Goal: Information Seeking & Learning: Learn about a topic

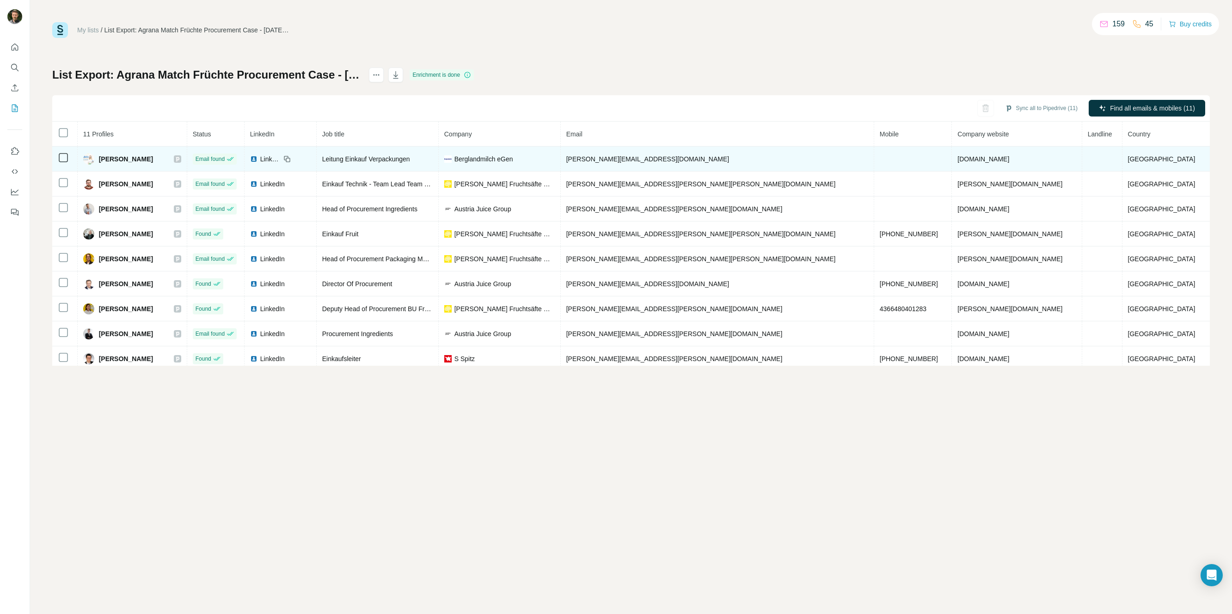
click at [149, 159] on span "[PERSON_NAME]" at bounding box center [126, 158] width 54 height 9
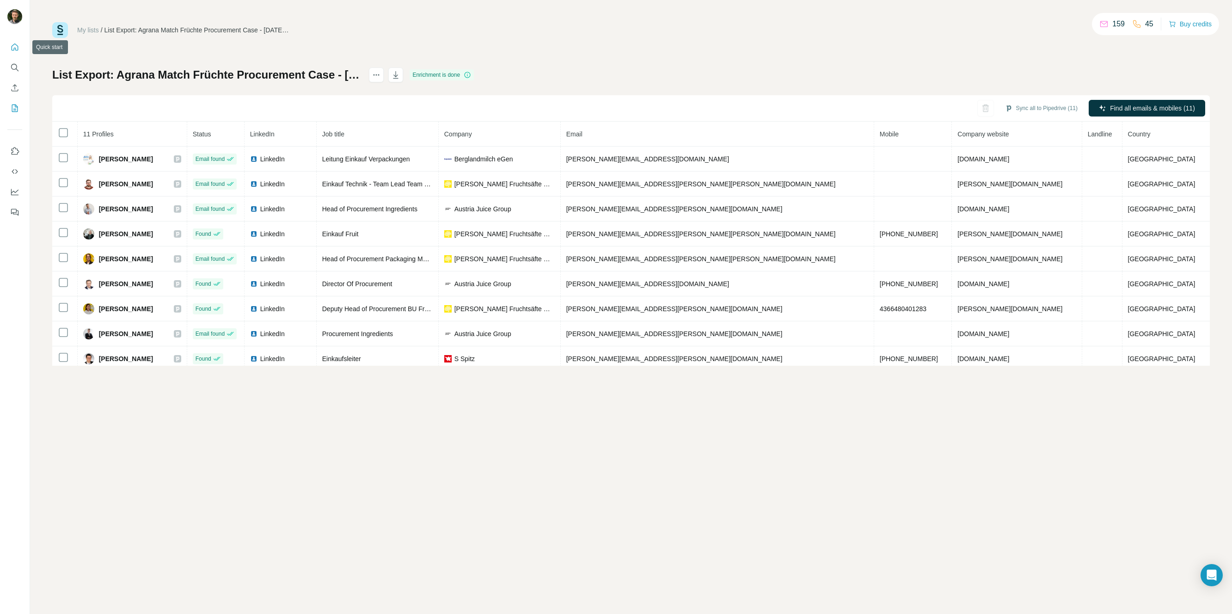
click at [12, 48] on icon "Quick start" at bounding box center [14, 47] width 9 height 9
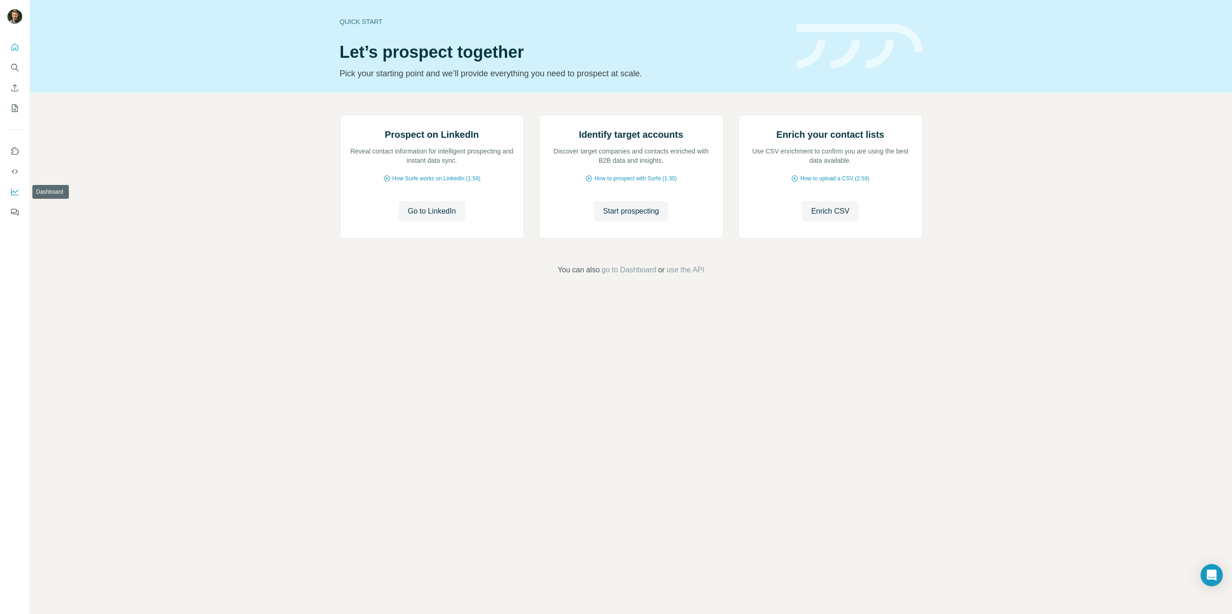
click at [15, 188] on icon "Dashboard" at bounding box center [14, 191] width 9 height 9
click at [637, 217] on span "Start prospecting" at bounding box center [631, 211] width 56 height 11
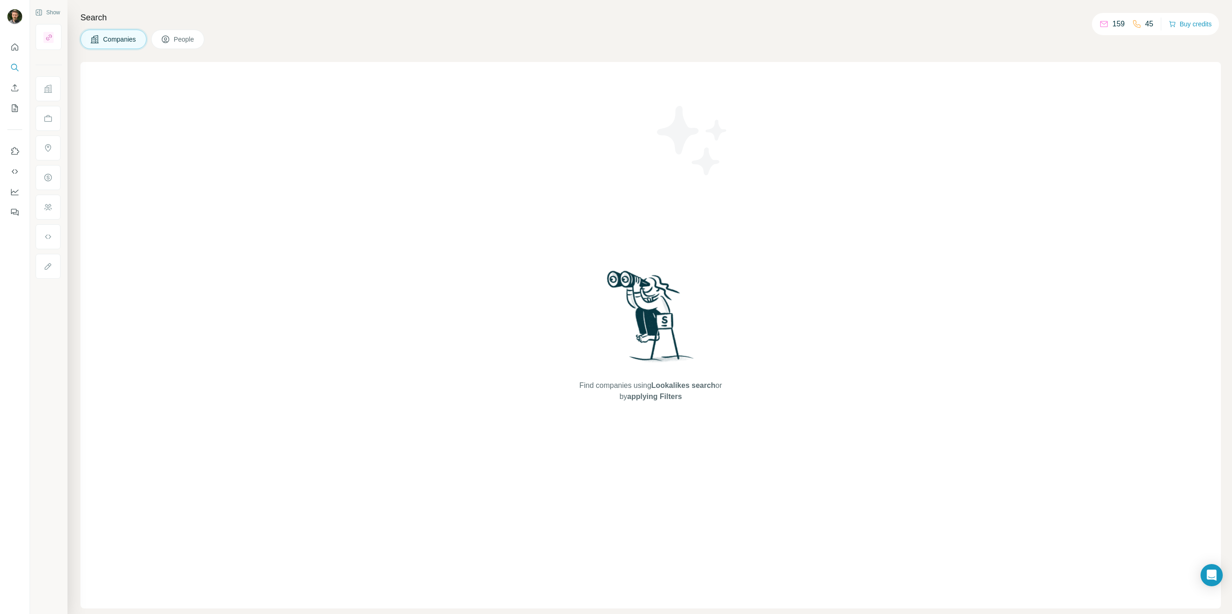
click at [259, 172] on div "Find companies using Lookalikes search or by applying Filters" at bounding box center [650, 335] width 1140 height 546
click at [288, 111] on div "Find companies using Lookalikes search or by applying Filters" at bounding box center [650, 335] width 1140 height 546
click at [187, 34] on button "People" at bounding box center [178, 39] width 54 height 19
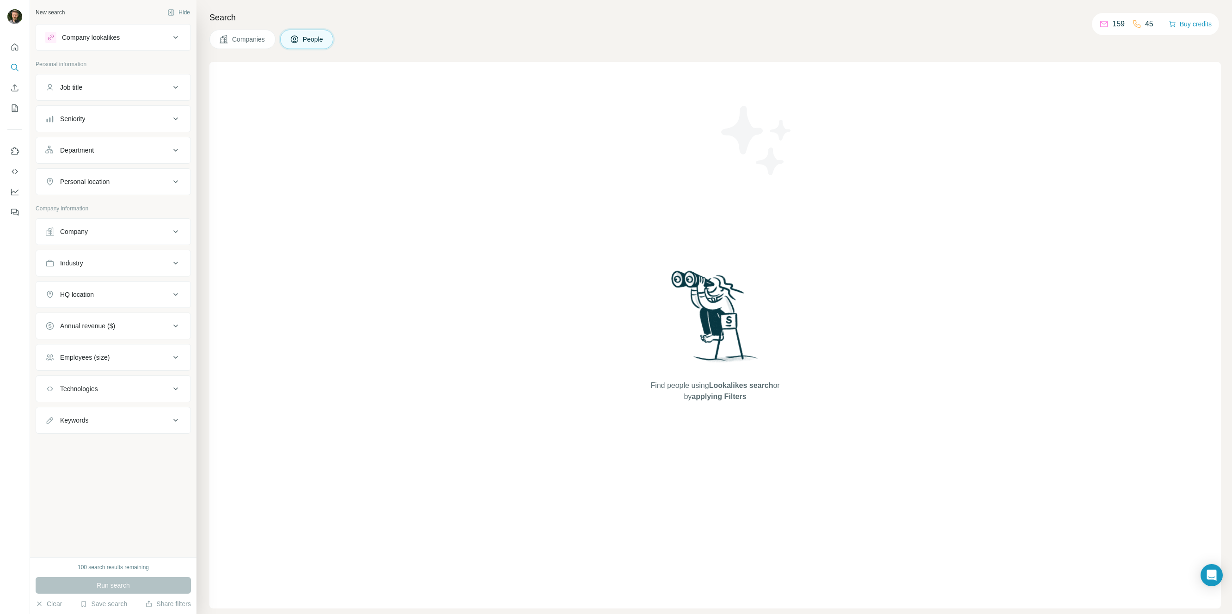
click at [174, 118] on icon at bounding box center [175, 118] width 5 height 3
click at [48, 161] on icon at bounding box center [50, 159] width 11 height 11
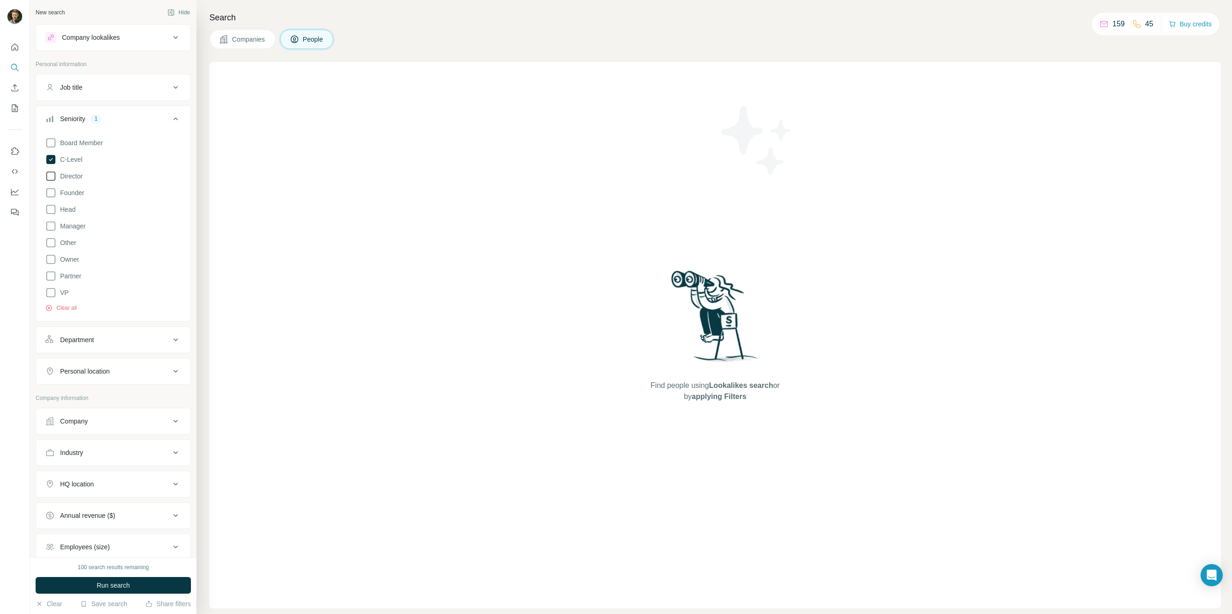
click at [51, 174] on icon at bounding box center [50, 176] width 11 height 11
click at [51, 208] on icon at bounding box center [50, 209] width 11 height 11
click at [49, 294] on icon at bounding box center [50, 292] width 11 height 11
click at [49, 142] on icon at bounding box center [50, 142] width 11 height 11
click at [170, 119] on icon at bounding box center [175, 118] width 11 height 11
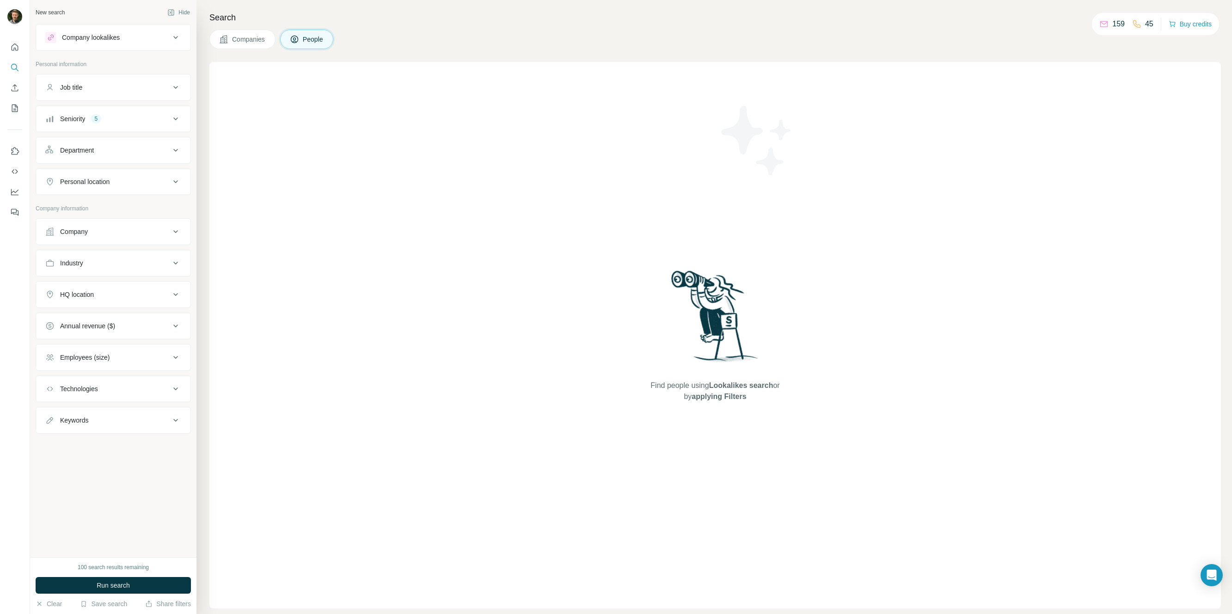
click at [176, 181] on icon at bounding box center [175, 181] width 11 height 11
click at [146, 211] on input "text" at bounding box center [113, 204] width 136 height 17
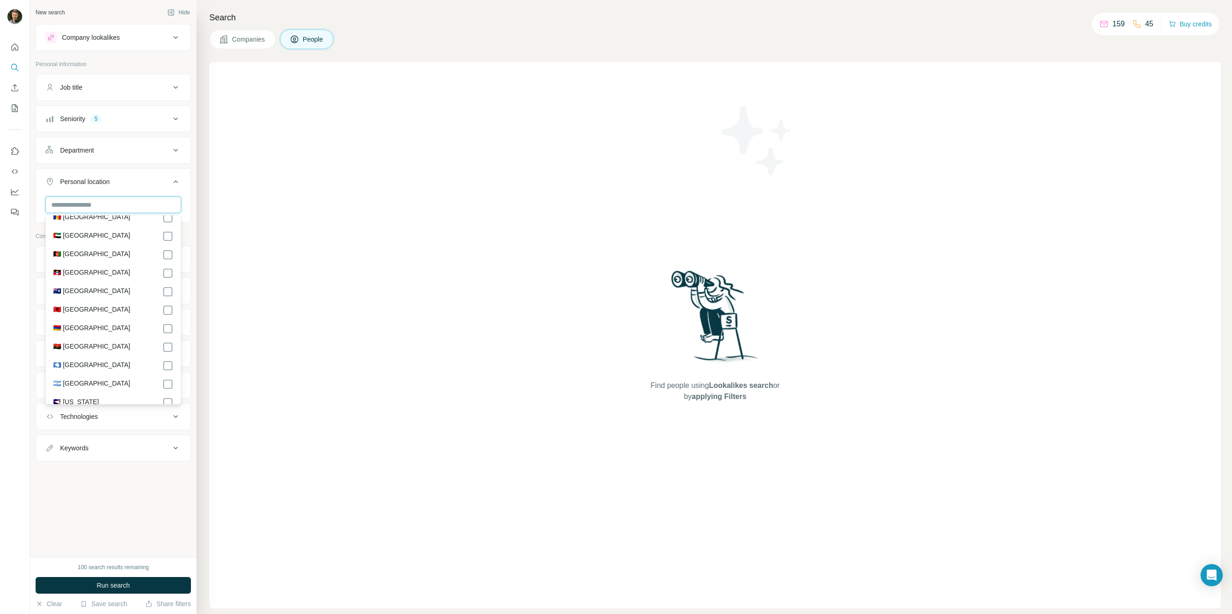
scroll to position [159, 0]
click at [95, 201] on input "text" at bounding box center [113, 204] width 136 height 17
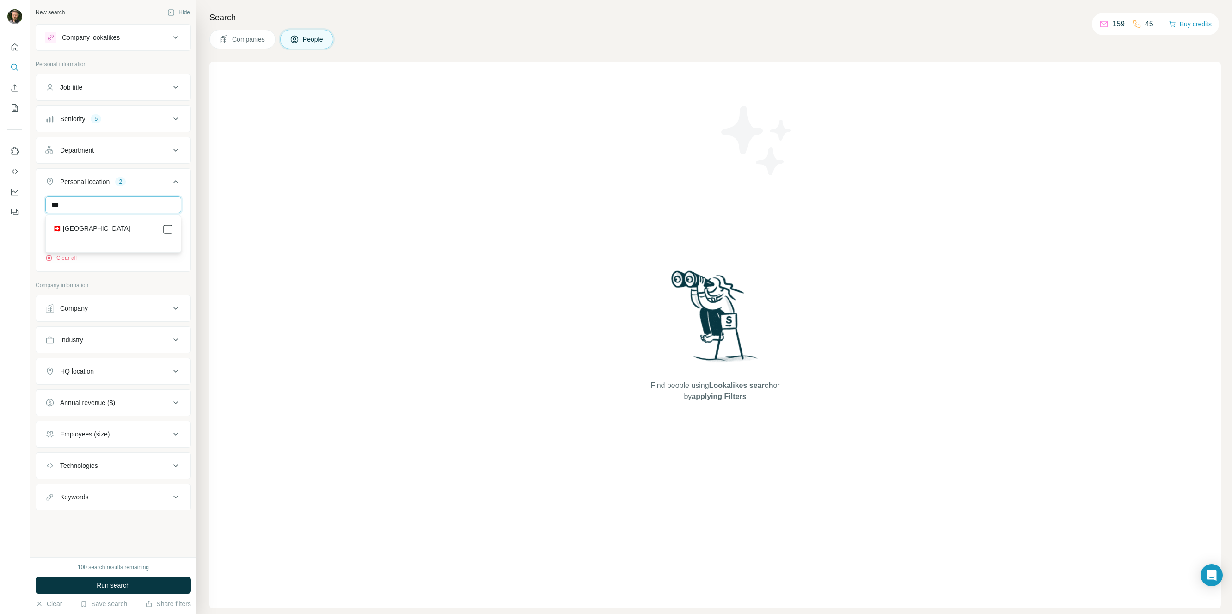
type input "***"
click at [103, 203] on input "***" at bounding box center [113, 204] width 136 height 17
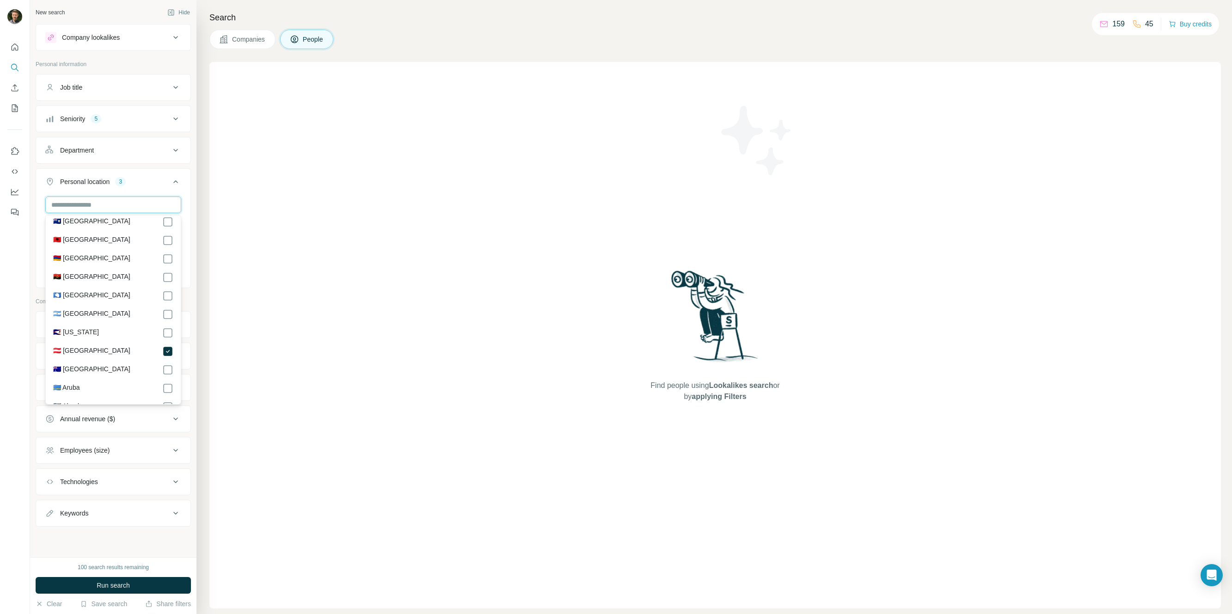
scroll to position [88, 0]
click at [189, 207] on div "[GEOGRAPHIC_DATA] [GEOGRAPHIC_DATA] [GEOGRAPHIC_DATA] Clear all" at bounding box center [113, 240] width 154 height 89
click at [136, 446] on div "Employees (size)" at bounding box center [107, 450] width 125 height 9
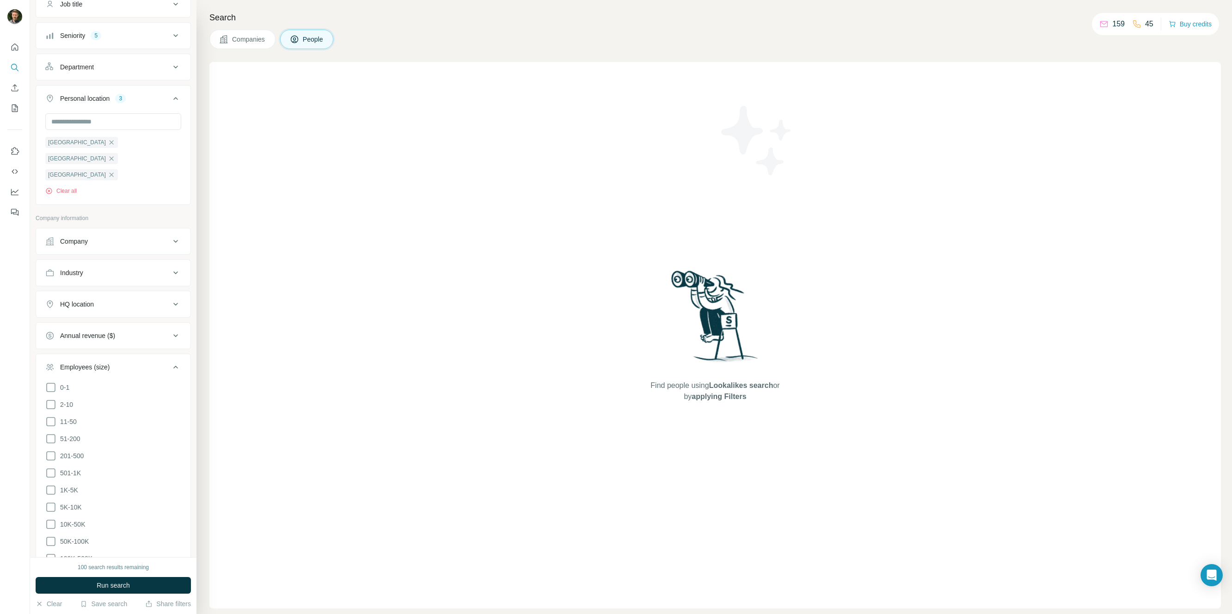
scroll to position [84, 0]
click at [51, 466] on icon at bounding box center [50, 471] width 11 height 11
click at [49, 483] on icon at bounding box center [50, 488] width 11 height 11
click at [49, 501] on icon at bounding box center [50, 506] width 11 height 11
click at [53, 518] on icon at bounding box center [50, 523] width 11 height 11
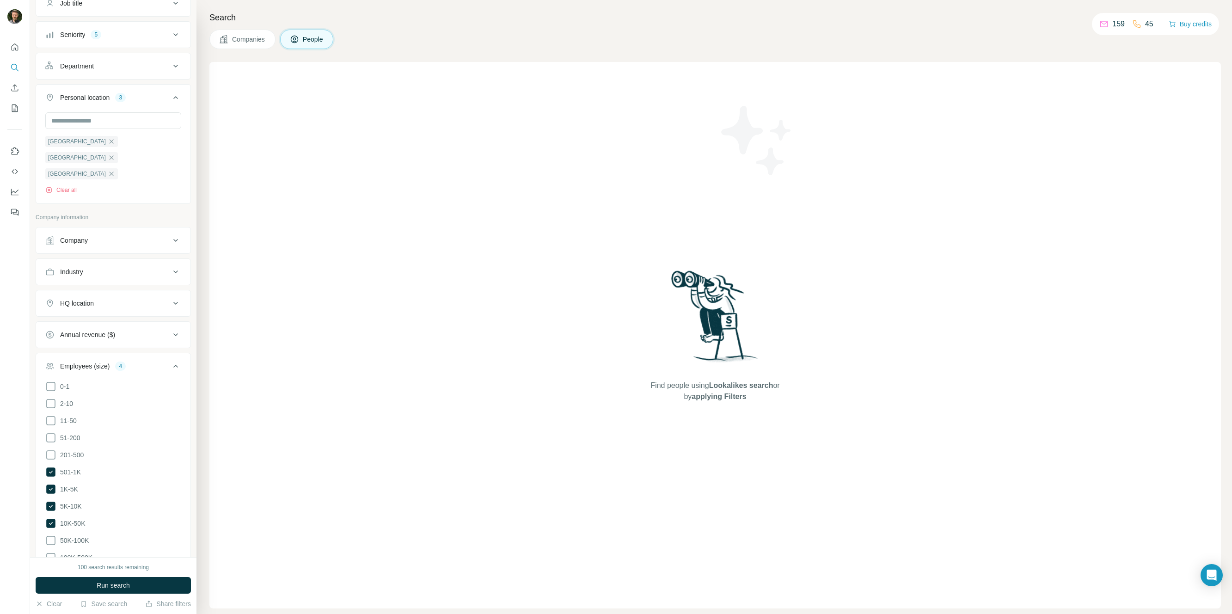
click at [170, 361] on icon at bounding box center [175, 366] width 11 height 11
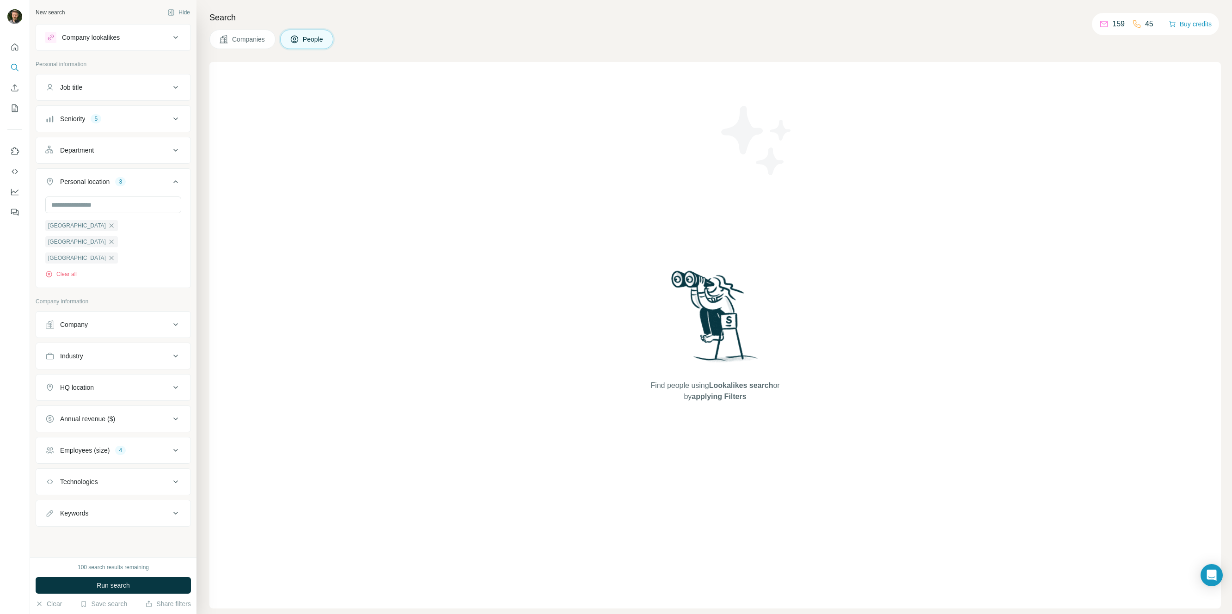
click at [163, 477] on div "Technologies" at bounding box center [107, 481] width 125 height 9
click at [170, 507] on icon at bounding box center [175, 512] width 11 height 11
click at [143, 383] on div "HQ location" at bounding box center [107, 387] width 125 height 9
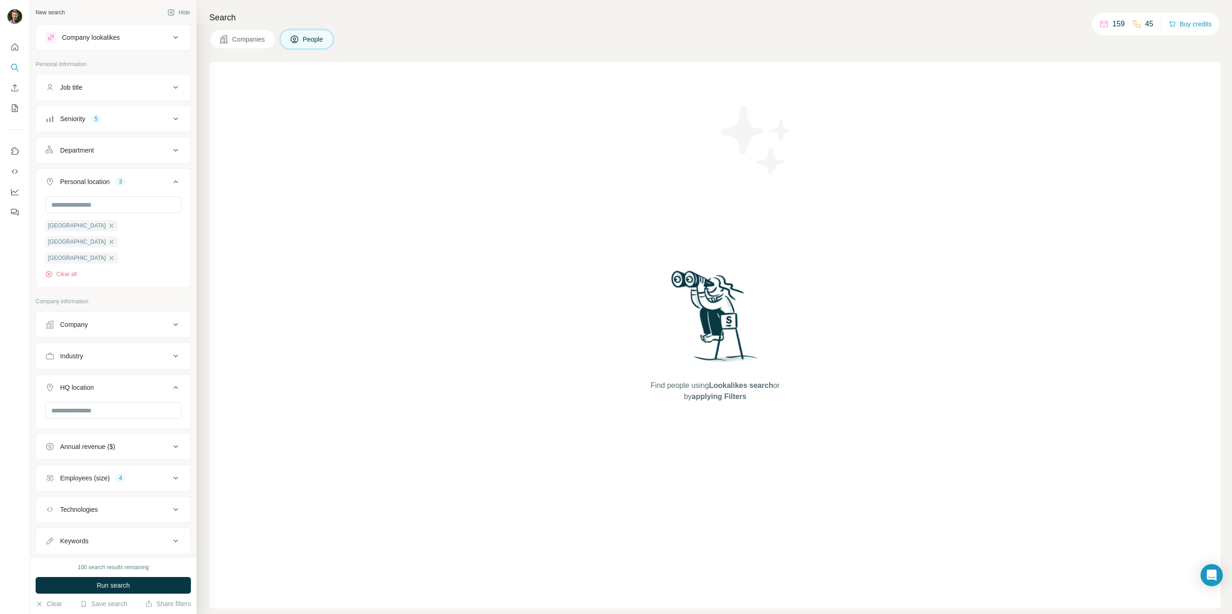
click at [143, 383] on div "HQ location" at bounding box center [107, 387] width 125 height 9
click at [159, 351] on div "Industry" at bounding box center [107, 355] width 125 height 9
click at [171, 374] on icon at bounding box center [170, 378] width 9 height 9
click at [168, 374] on icon at bounding box center [170, 378] width 9 height 9
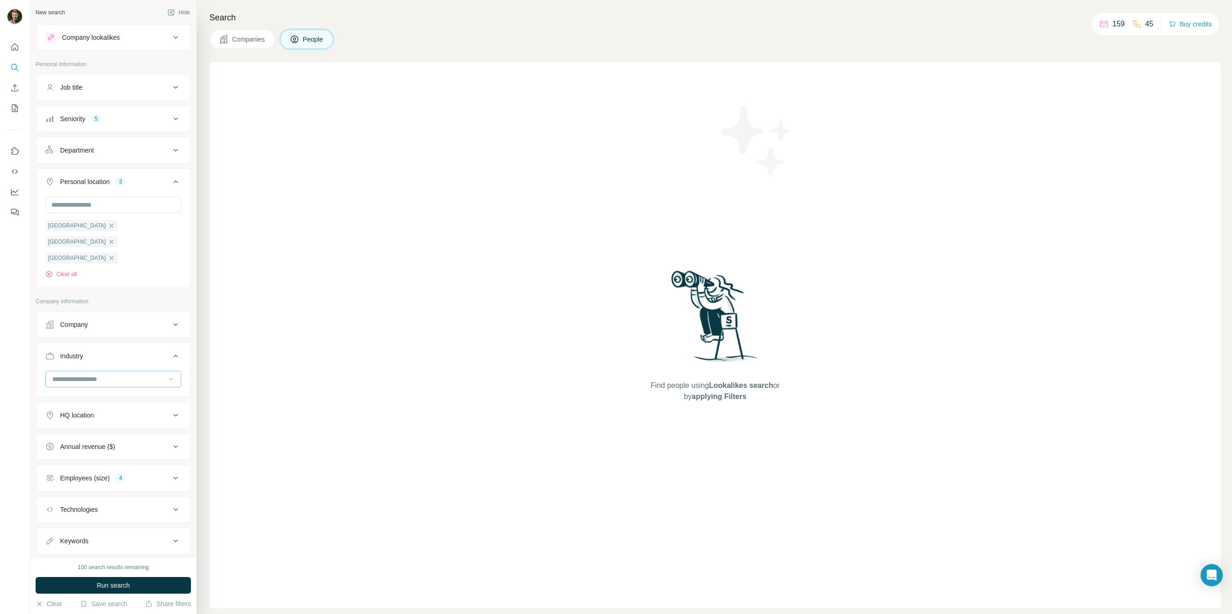
click at [177, 148] on icon at bounding box center [175, 150] width 11 height 11
click at [166, 178] on div at bounding box center [170, 173] width 9 height 17
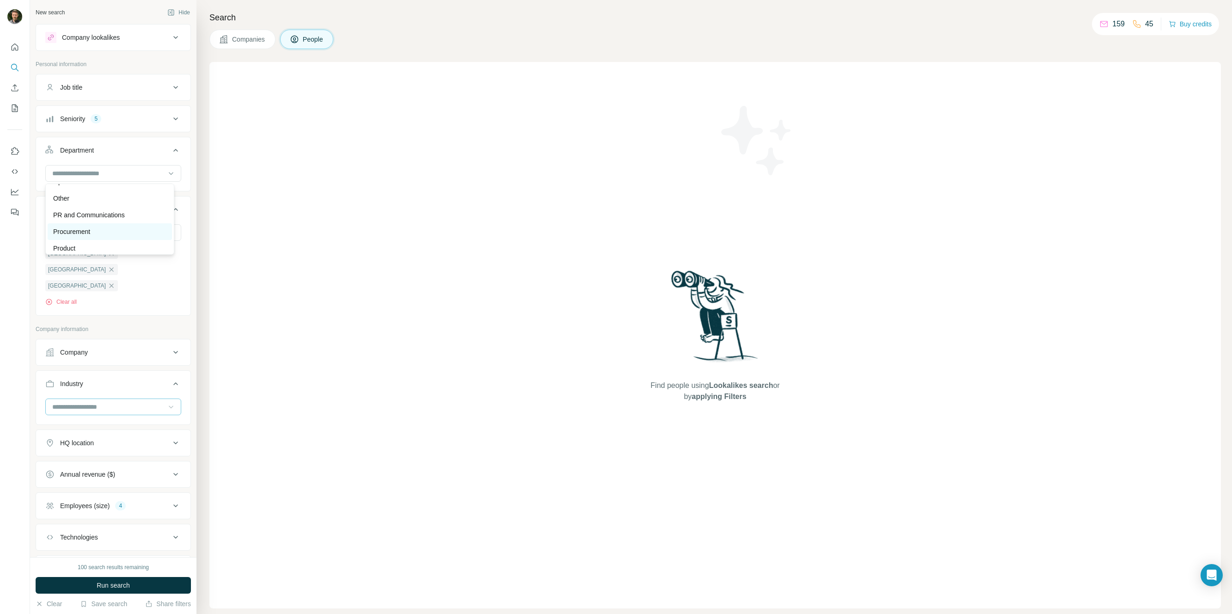
click at [78, 228] on p "Procurement" at bounding box center [71, 231] width 37 height 9
click at [114, 316] on icon "button" at bounding box center [112, 318] width 4 height 4
click at [115, 299] on icon "button" at bounding box center [111, 302] width 7 height 7
click at [134, 585] on button "Run search" at bounding box center [113, 585] width 155 height 17
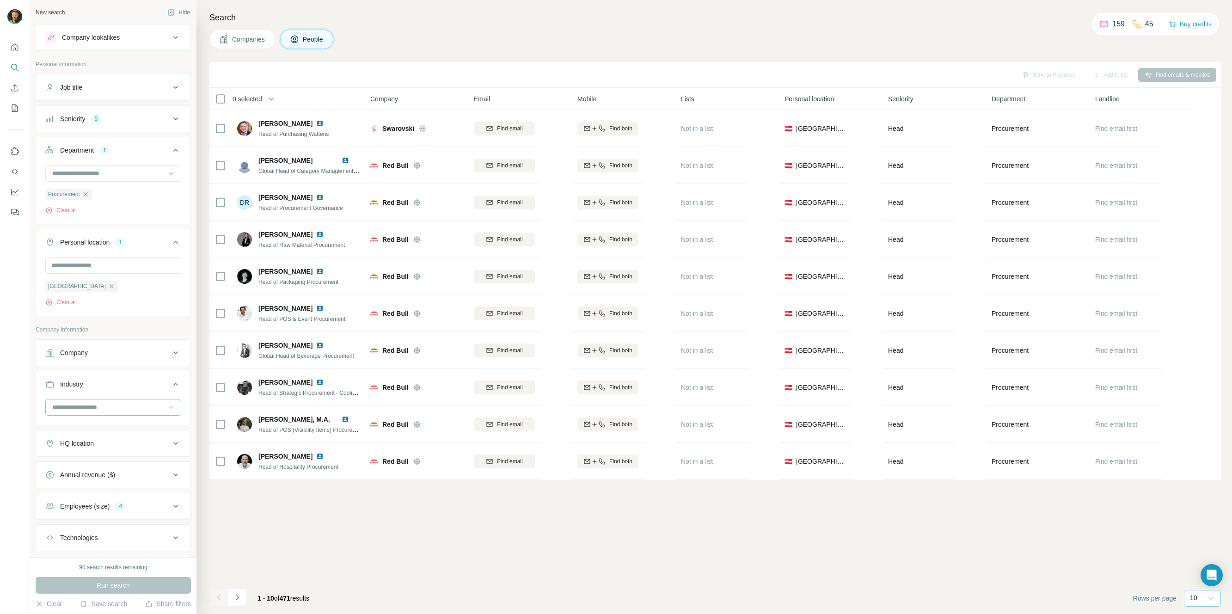
click at [1210, 598] on icon at bounding box center [1210, 597] width 9 height 9
click at [1206, 526] on div "60" at bounding box center [1202, 527] width 21 height 9
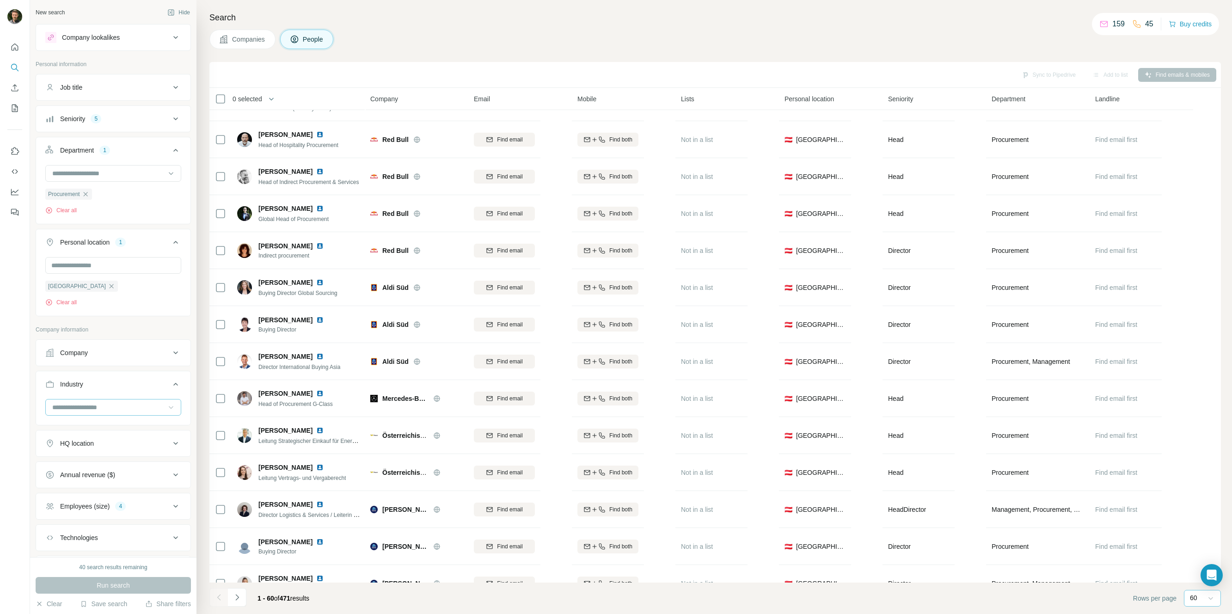
scroll to position [322, 0]
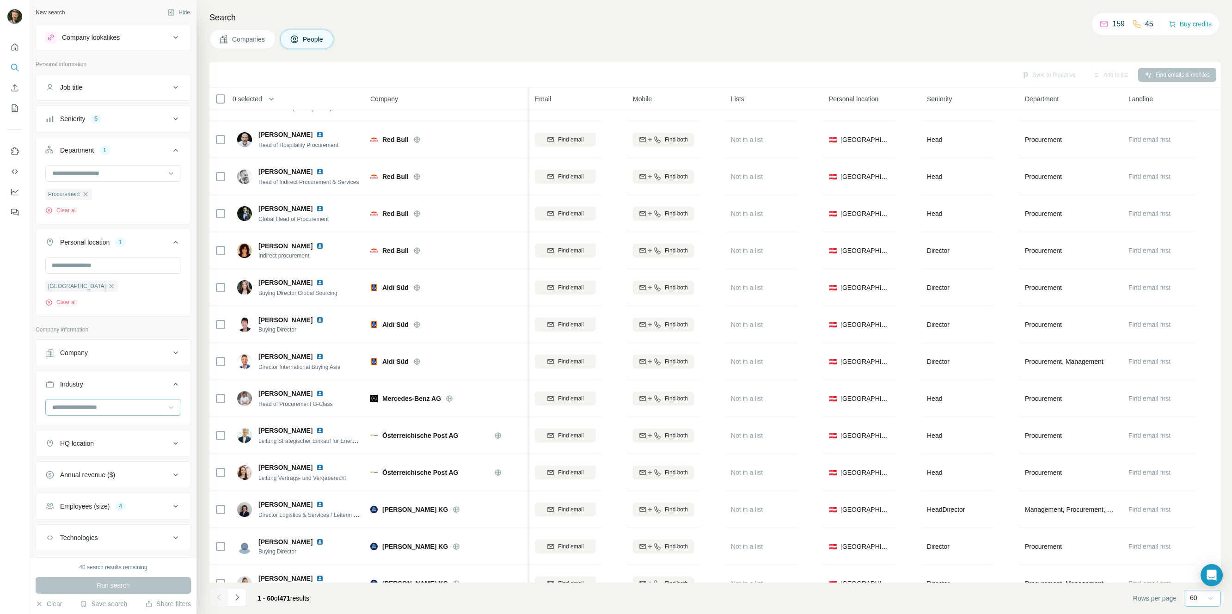
drag, startPoint x: 467, startPoint y: 98, endPoint x: 529, endPoint y: 98, distance: 61.9
click at [0, 0] on tr "0 selected People Company Email Mobile Lists Personal location Seniority Depart…" at bounding box center [0, 0] width 0 height 0
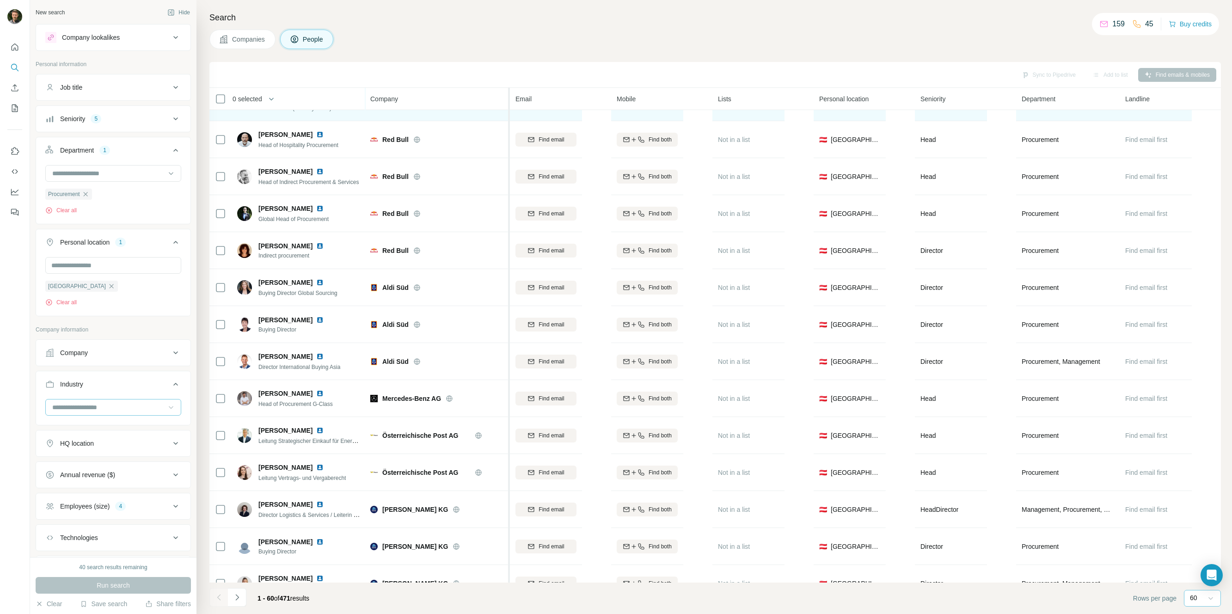
drag, startPoint x: 527, startPoint y: 114, endPoint x: 510, endPoint y: 115, distance: 17.6
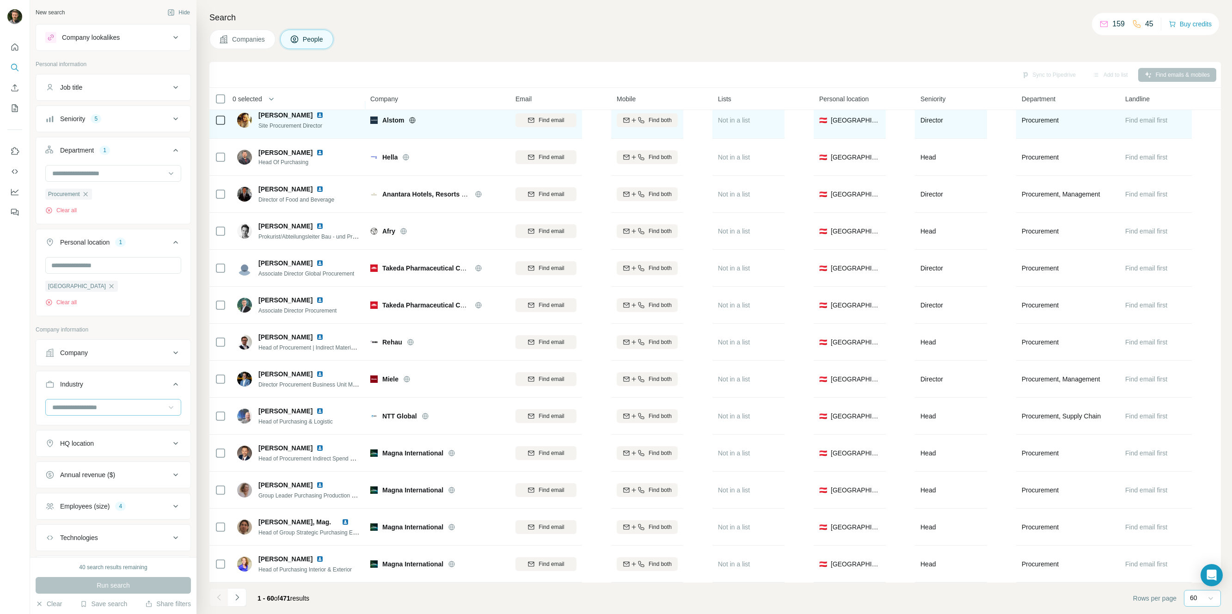
scroll to position [1751, 0]
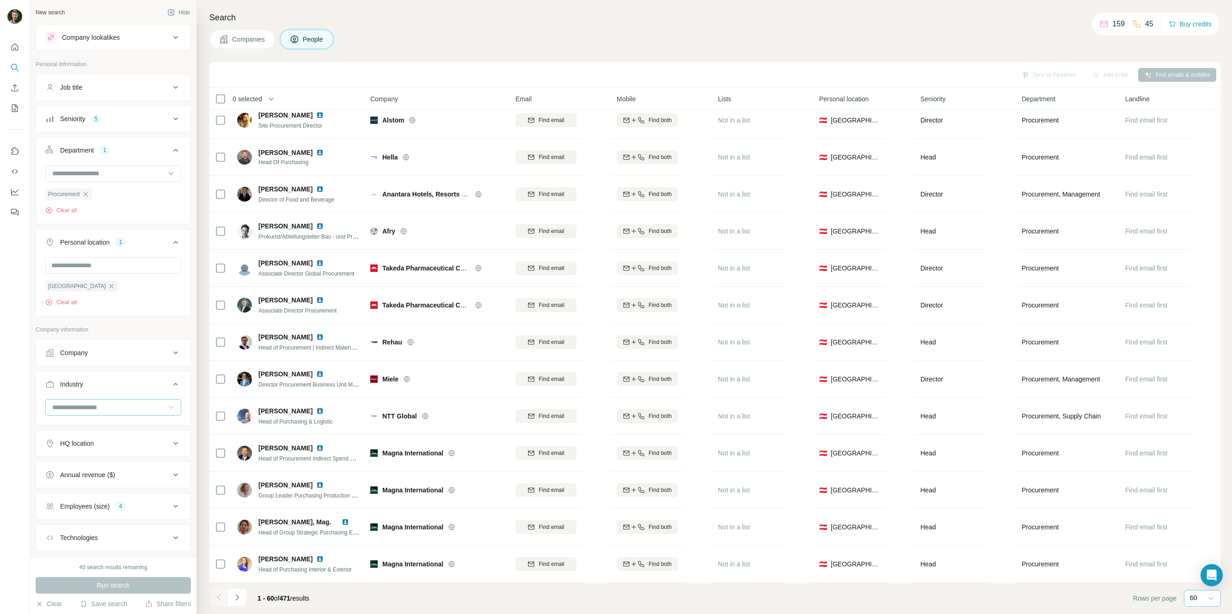
click at [258, 42] on span "Companies" at bounding box center [249, 39] width 34 height 9
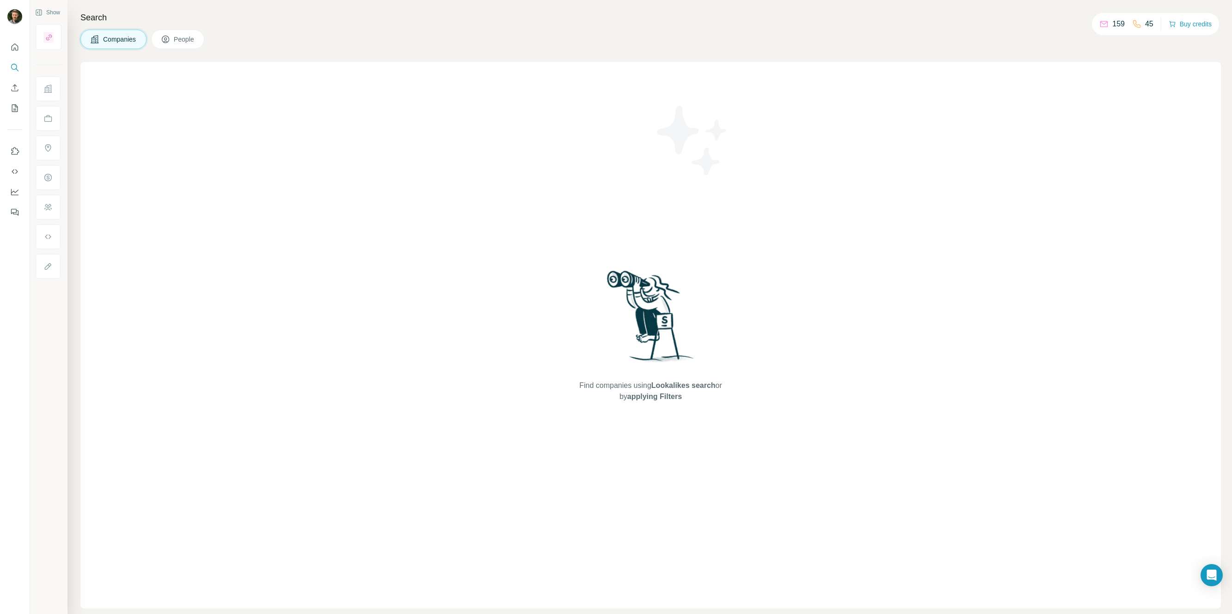
click at [178, 32] on button "People" at bounding box center [178, 39] width 54 height 19
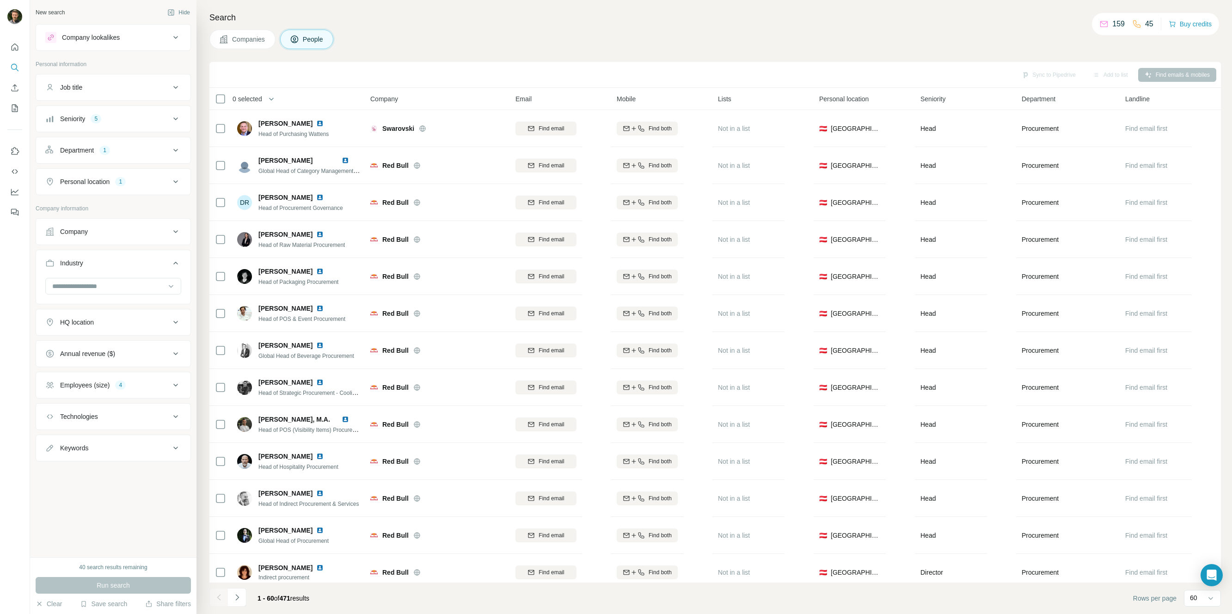
click at [237, 595] on icon "Navigate to next page" at bounding box center [236, 597] width 3 height 6
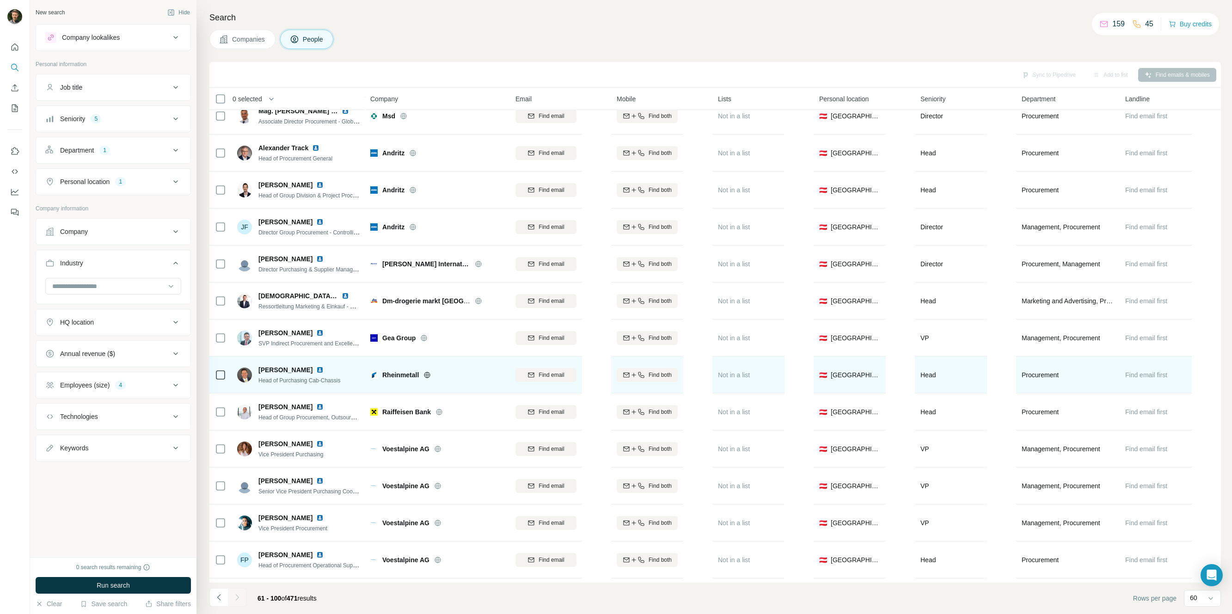
scroll to position [182, 0]
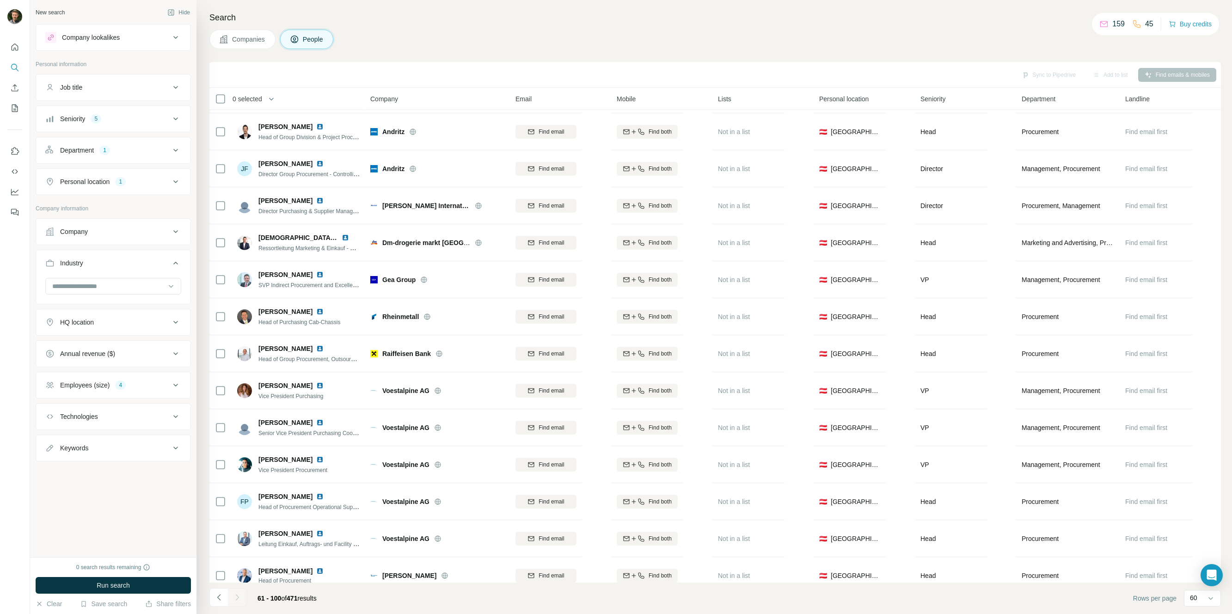
click at [162, 390] on button "Employees (size) 4" at bounding box center [113, 385] width 154 height 22
click at [51, 539] on icon at bounding box center [50, 542] width 9 height 9
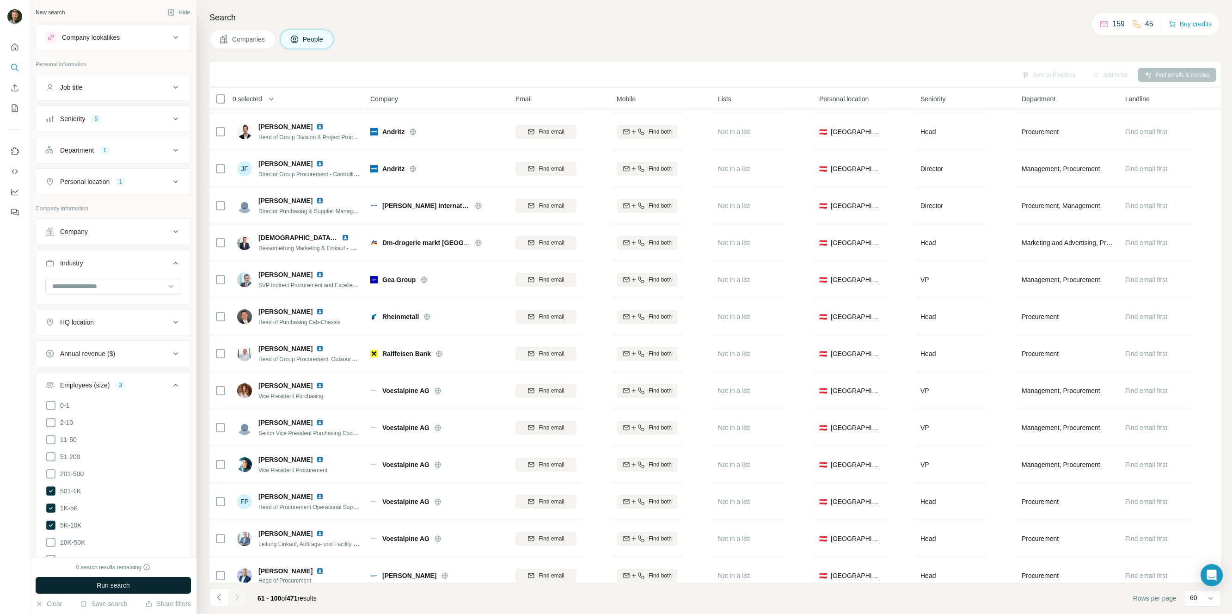
click at [109, 586] on span "Run search" at bounding box center [113, 585] width 33 height 9
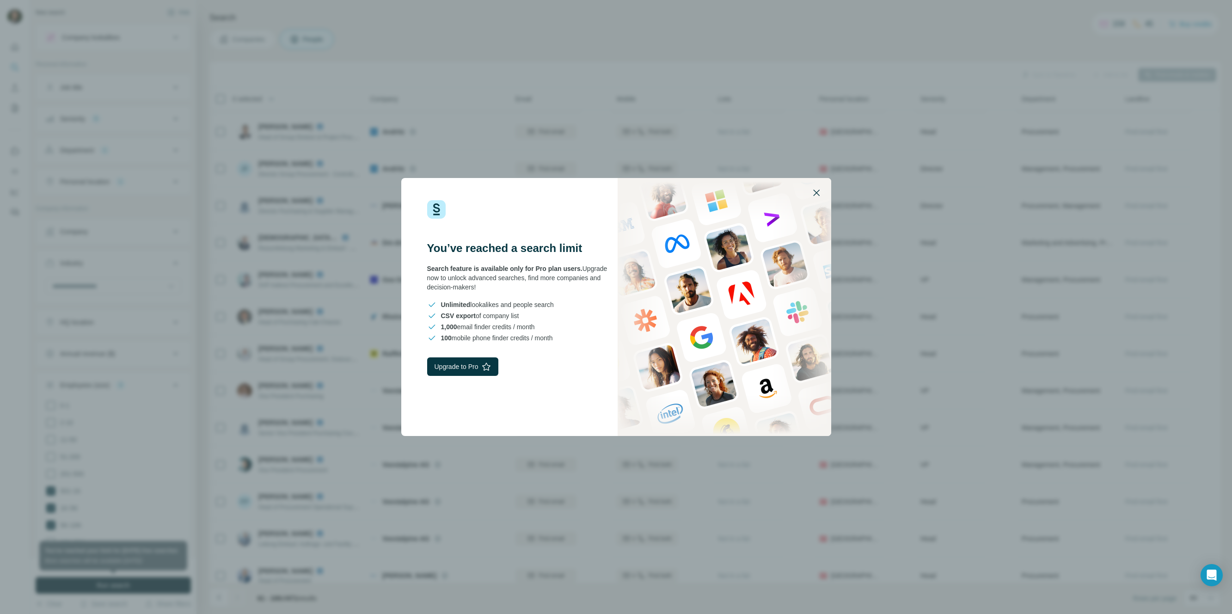
click at [816, 189] on icon "button" at bounding box center [816, 192] width 11 height 11
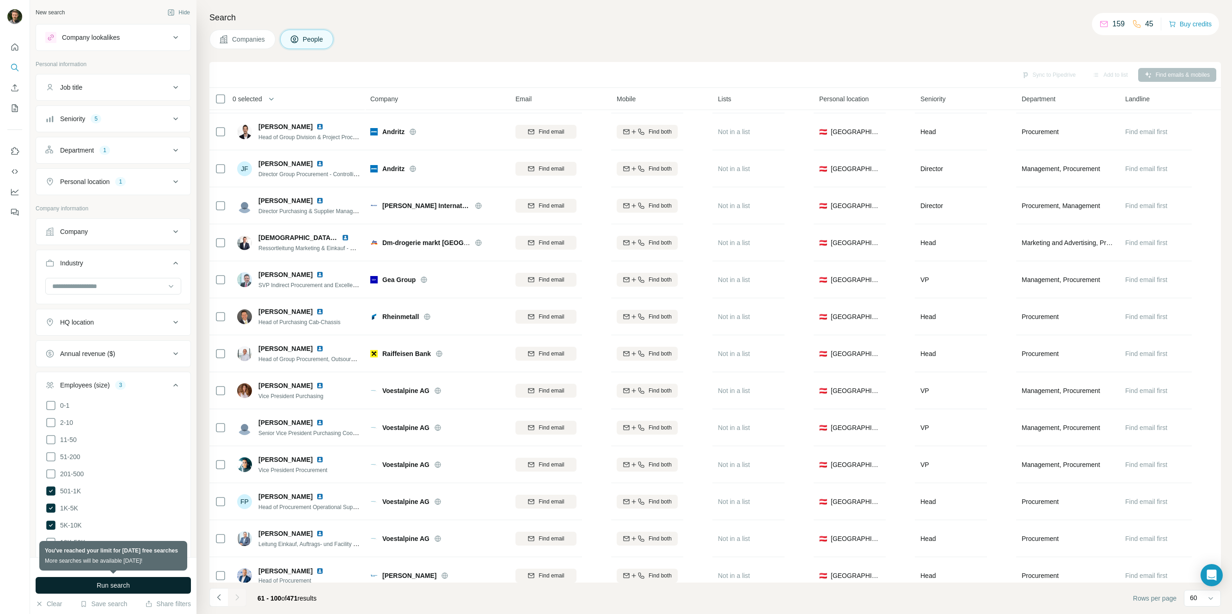
click at [471, 26] on div "Search Companies People Sync to Pipedrive Add to list Find emails & mobiles 0 s…" at bounding box center [713, 307] width 1035 height 614
click at [176, 13] on button "Hide" at bounding box center [179, 13] width 36 height 14
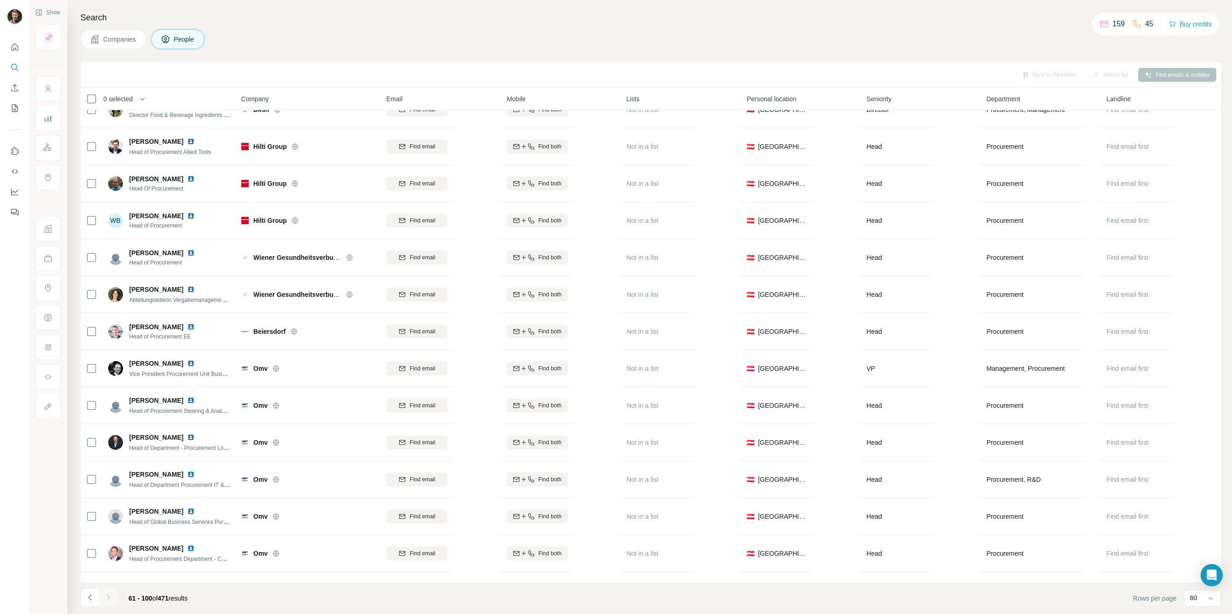
scroll to position [763, 0]
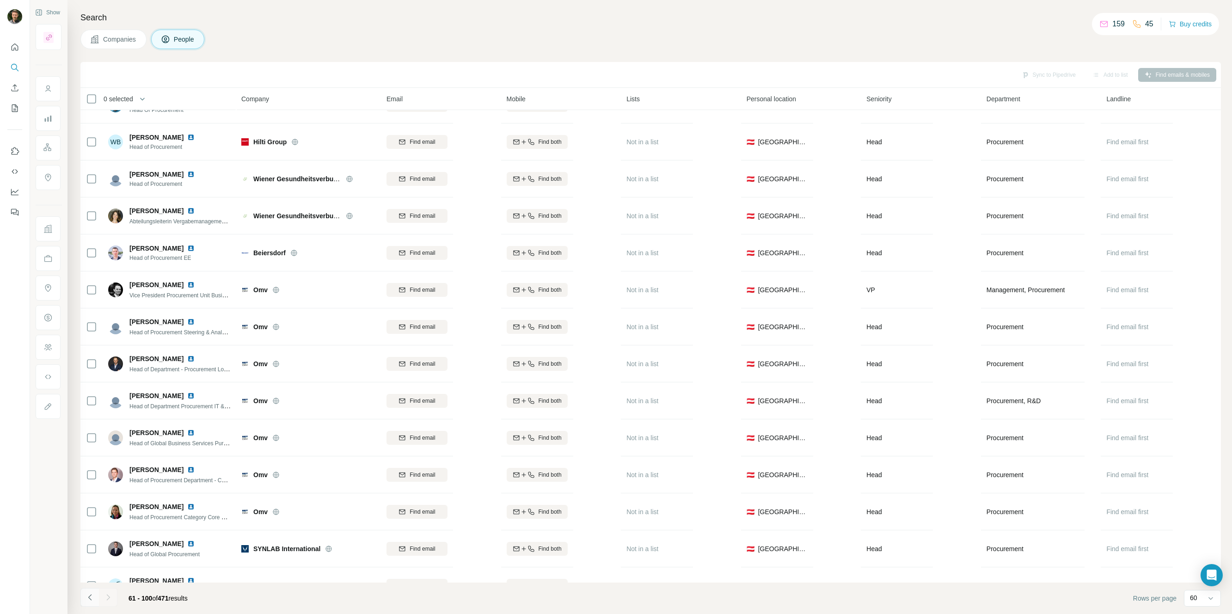
click at [83, 594] on button "Navigate to previous page" at bounding box center [89, 597] width 18 height 18
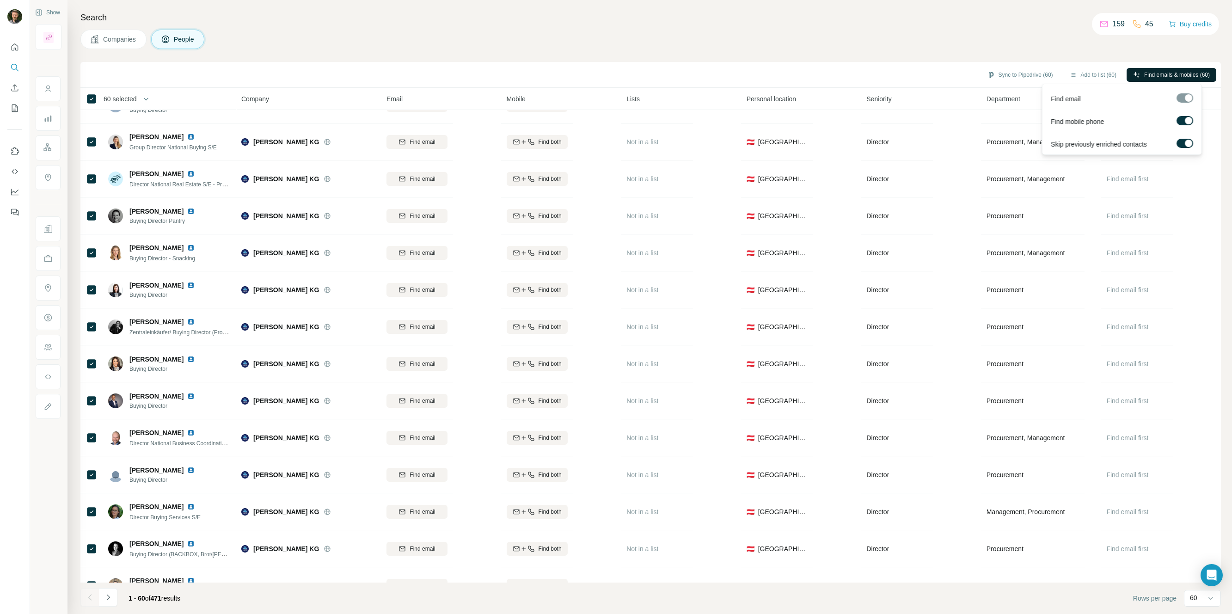
click at [1173, 72] on span "Find emails & mobiles (60)" at bounding box center [1177, 75] width 66 height 8
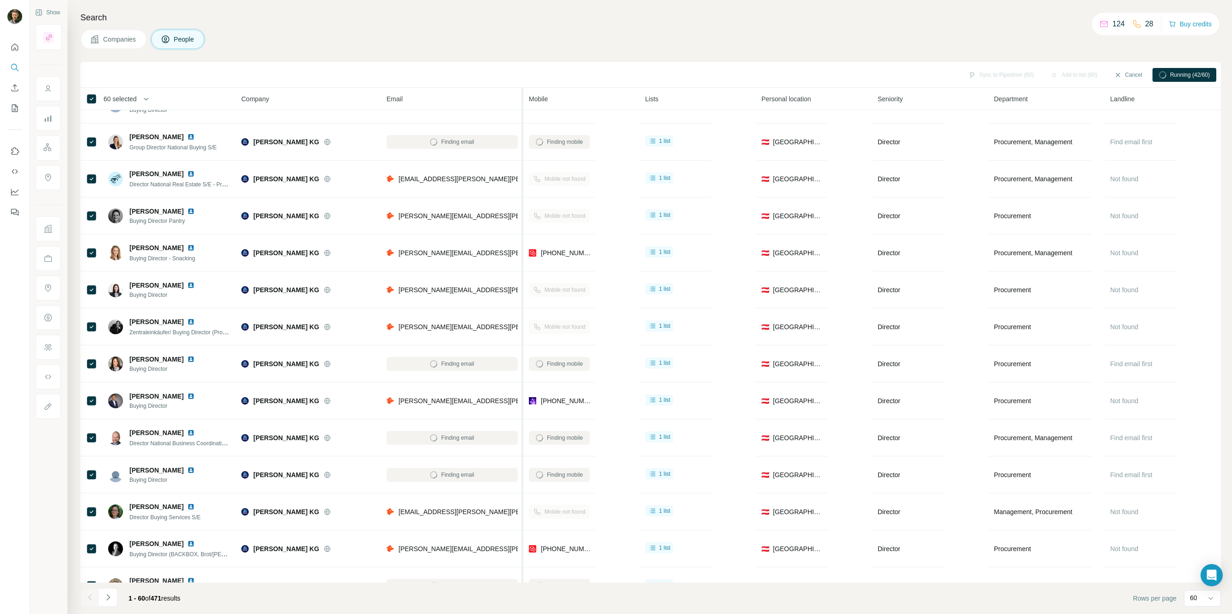
drag, startPoint x: 499, startPoint y: 101, endPoint x: 523, endPoint y: 105, distance: 24.8
click at [0, 0] on tr "60 selected People Company Email Mobile Lists Personal location Seniority Depar…" at bounding box center [0, 0] width 0 height 0
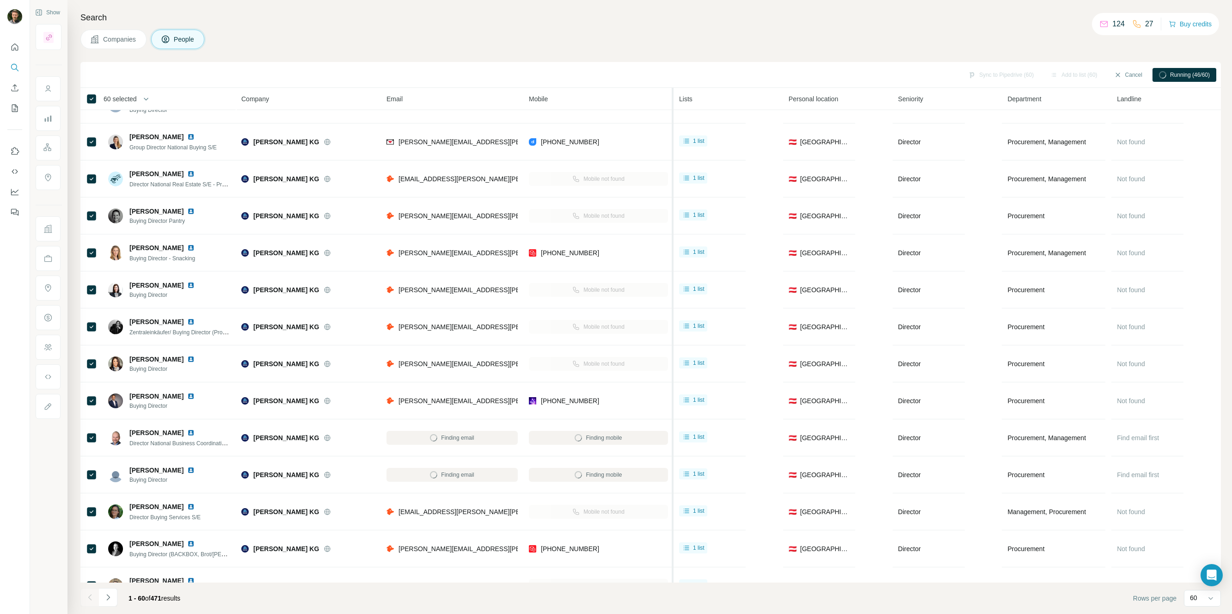
drag, startPoint x: 637, startPoint y: 104, endPoint x: 673, endPoint y: 105, distance: 36.6
click at [0, 0] on tr "60 selected People Company Email Mobile Lists Personal location Seniority Depar…" at bounding box center [0, 0] width 0 height 0
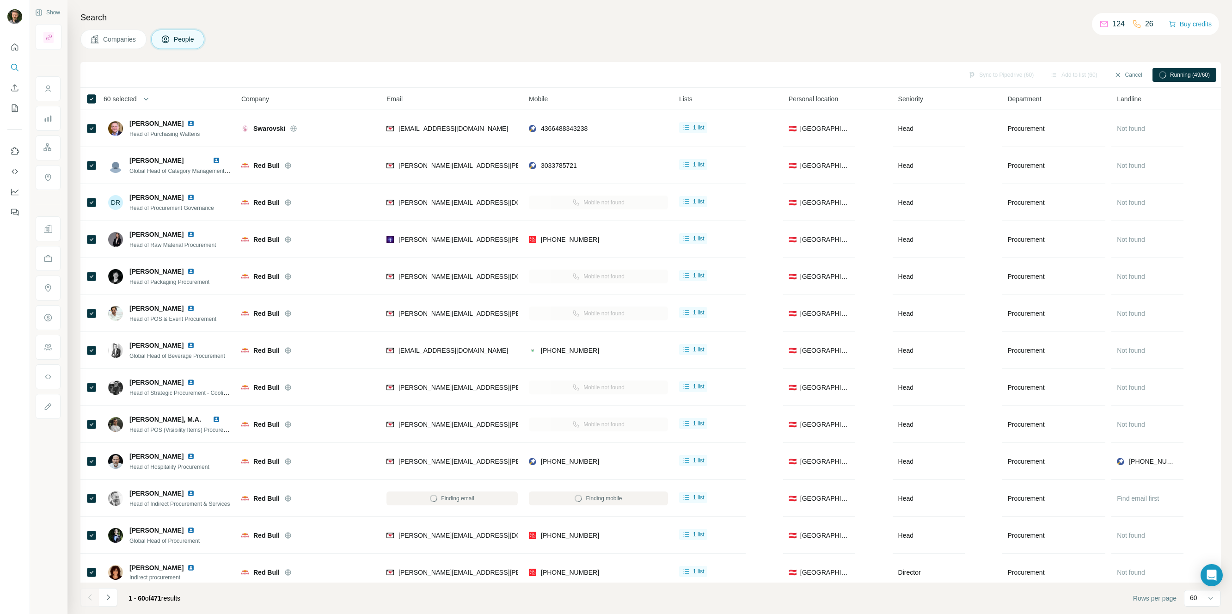
scroll to position [763, 0]
